Goal: Task Accomplishment & Management: Use online tool/utility

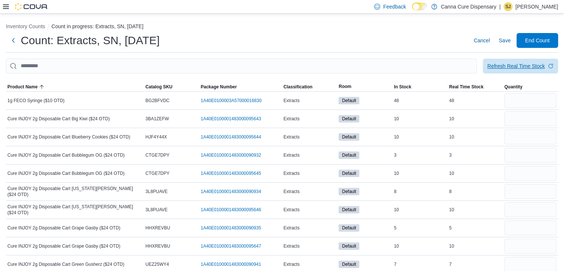
drag, startPoint x: 520, startPoint y: 68, endPoint x: 410, endPoint y: 27, distance: 117.2
click at [520, 68] on div "Refresh Real Time Stock" at bounding box center [517, 65] width 58 height 7
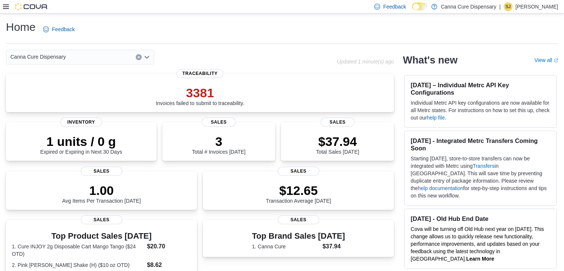
click at [7, 4] on icon at bounding box center [6, 6] width 6 height 4
